Goal: Information Seeking & Learning: Learn about a topic

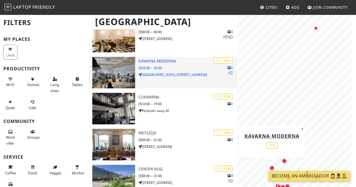
scroll to position [61, 0]
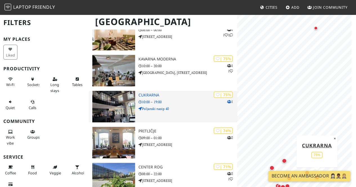
click at [161, 98] on div "| 75% 1 Cukrarna 10:00 – 19:00 Poljanski nasip 40" at bounding box center [188, 107] width 99 height 32
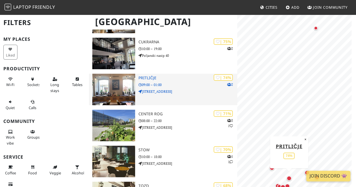
scroll to position [116, 0]
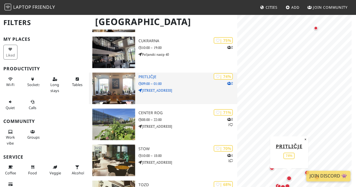
click at [169, 97] on div "| 74% 2 Pritličje 09:00 – 01:00 Mestni trg 2" at bounding box center [188, 89] width 99 height 32
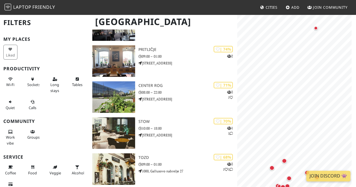
scroll to position [183, 0]
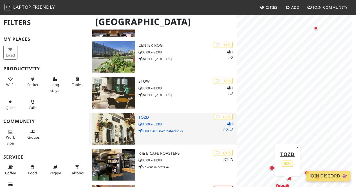
click at [116, 133] on img at bounding box center [113, 129] width 43 height 32
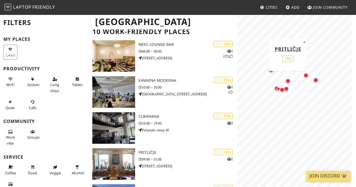
scroll to position [25, 0]
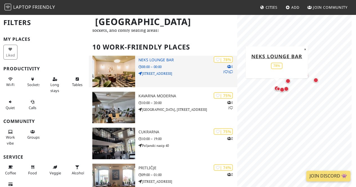
click at [103, 68] on img at bounding box center [113, 72] width 43 height 32
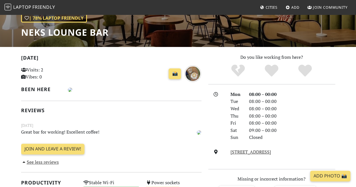
scroll to position [85, 0]
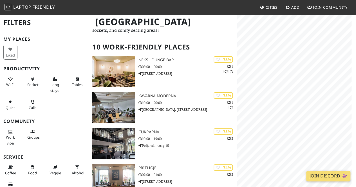
scroll to position [25, 0]
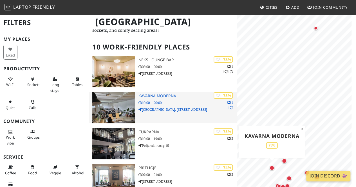
click at [152, 96] on h3 "Kavarna Moderna" at bounding box center [188, 96] width 99 height 5
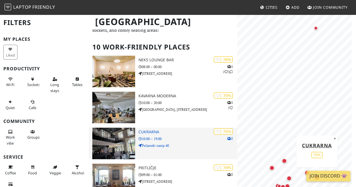
click at [163, 145] on p "Poljanski nasip 40" at bounding box center [188, 145] width 99 height 5
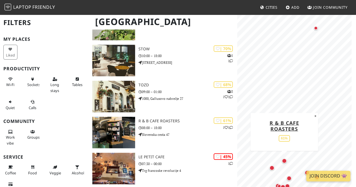
scroll to position [216, 0]
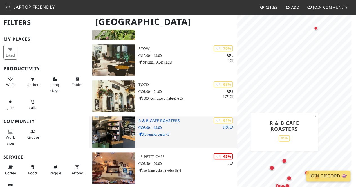
click at [172, 120] on h3 "R & B Cafe Roasters" at bounding box center [188, 121] width 99 height 5
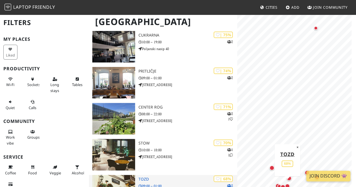
scroll to position [86, 0]
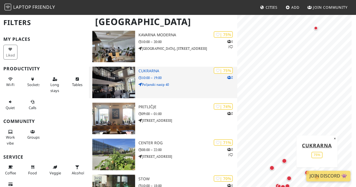
click at [151, 72] on h3 "Cukrarna" at bounding box center [188, 71] width 99 height 5
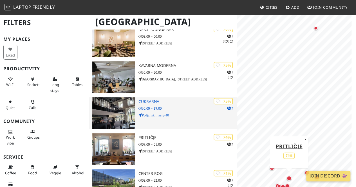
scroll to position [55, 0]
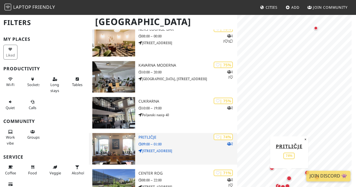
drag, startPoint x: 141, startPoint y: 137, endPoint x: 145, endPoint y: 135, distance: 4.3
click at [145, 135] on h3 "Pritličje" at bounding box center [188, 137] width 99 height 5
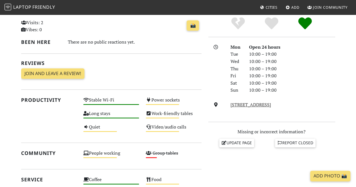
scroll to position [132, 0]
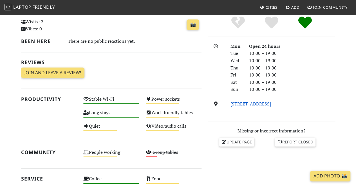
click at [271, 103] on link "[STREET_ADDRESS]" at bounding box center [251, 104] width 41 height 6
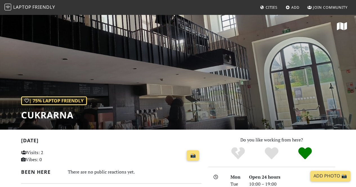
scroll to position [0, 0]
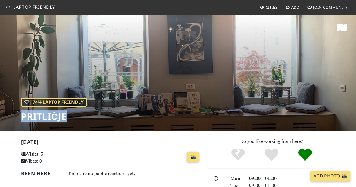
drag, startPoint x: 71, startPoint y: 113, endPoint x: 8, endPoint y: 115, distance: 62.8
click at [8, 115] on div "| 74% Laptop Friendly Pritličje" at bounding box center [178, 72] width 356 height 117
copy h1 "Pritličje"
